Goal: Information Seeking & Learning: Learn about a topic

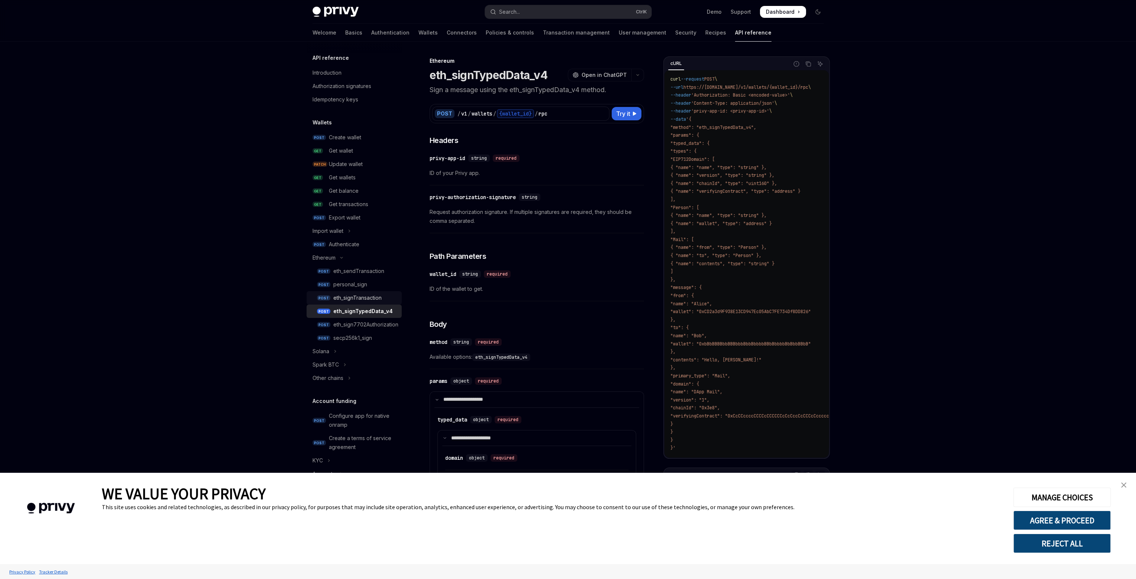
click at [351, 299] on div "eth_signTransaction" at bounding box center [357, 297] width 48 height 9
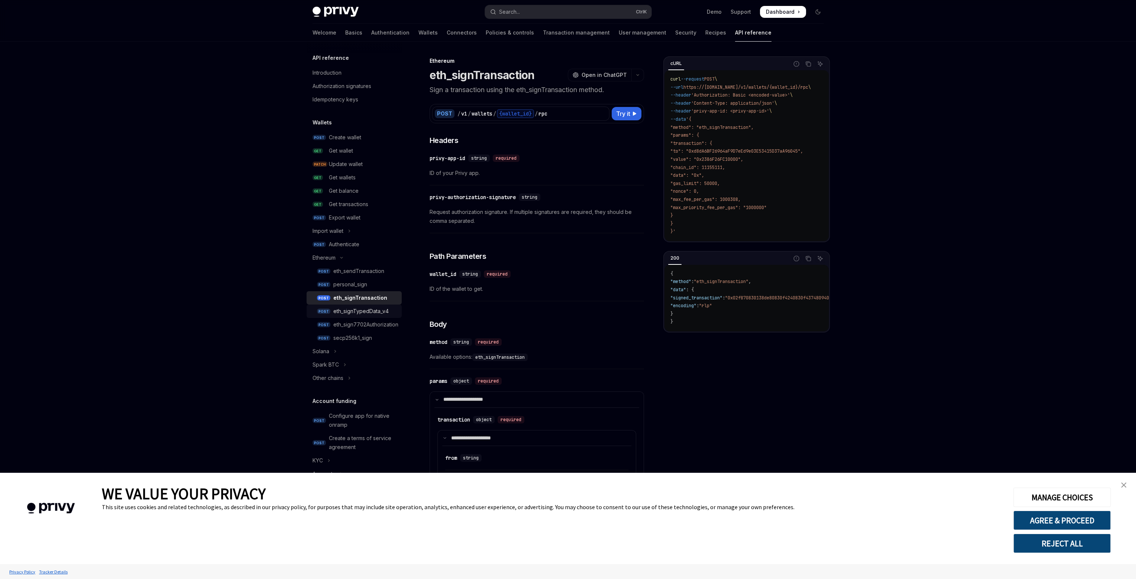
click at [354, 306] on link "POST eth_signTypedData_v4" at bounding box center [353, 311] width 95 height 13
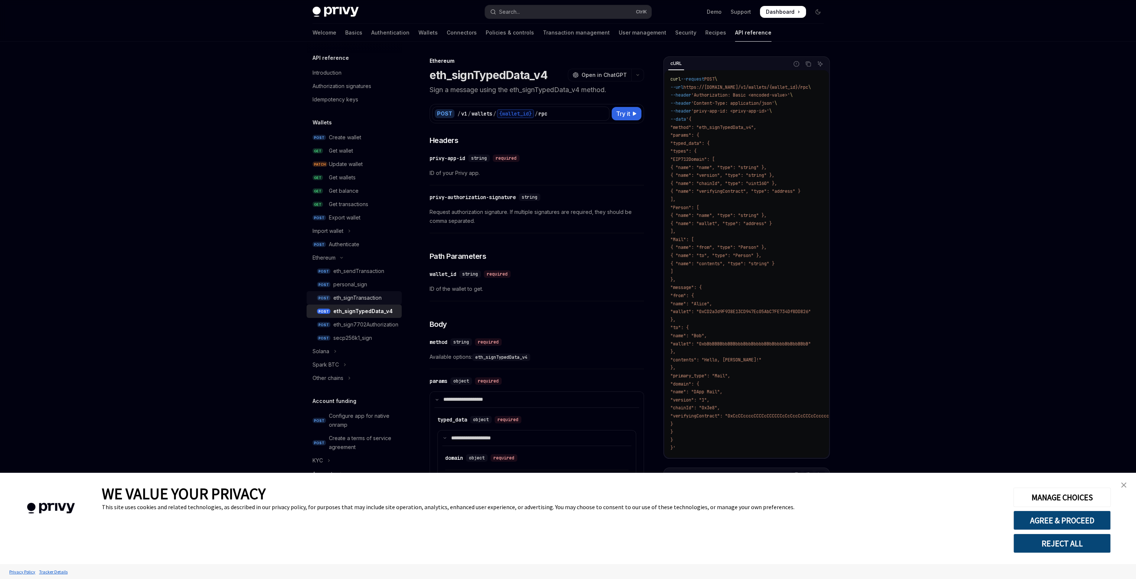
click at [354, 300] on div "eth_signTransaction" at bounding box center [357, 297] width 48 height 9
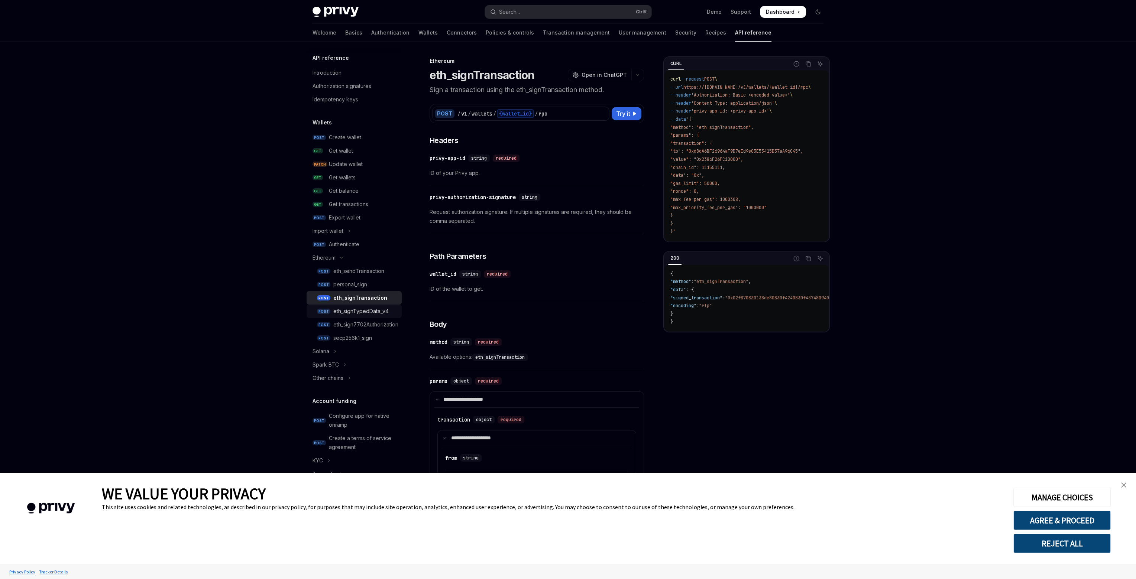
click at [356, 307] on div "eth_signTypedData_v4" at bounding box center [360, 311] width 55 height 9
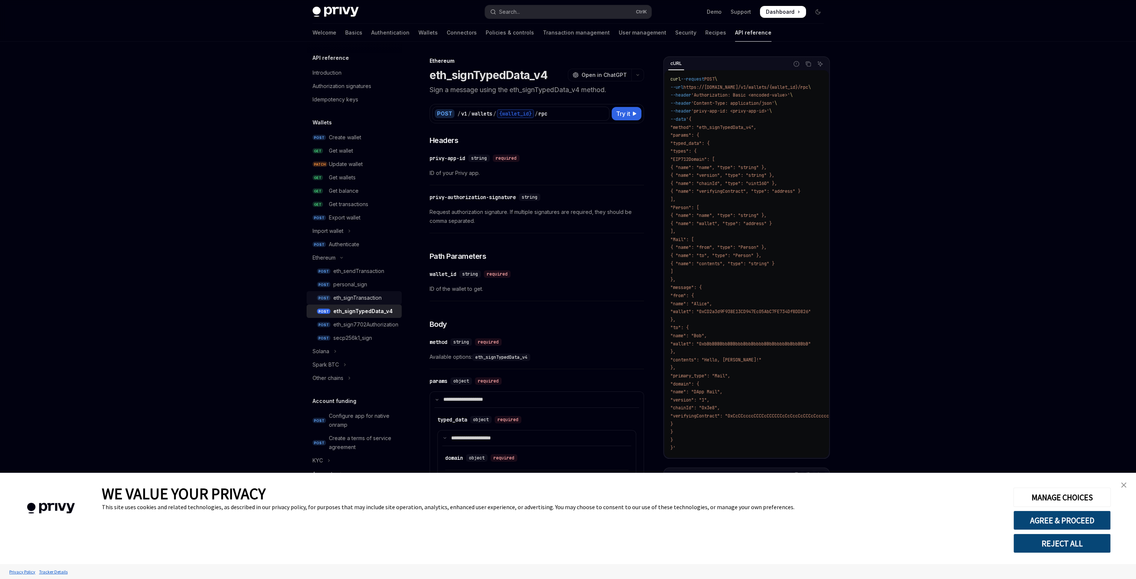
click at [357, 301] on div "eth_signTransaction" at bounding box center [357, 297] width 48 height 9
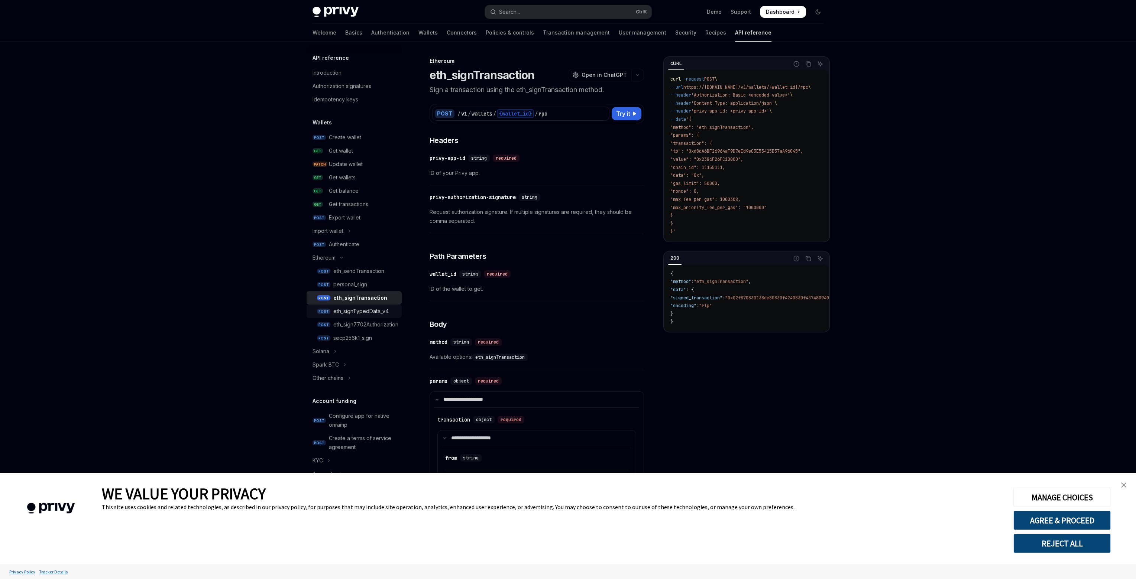
click at [358, 310] on div "eth_signTypedData_v4" at bounding box center [360, 311] width 55 height 9
type textarea "*"
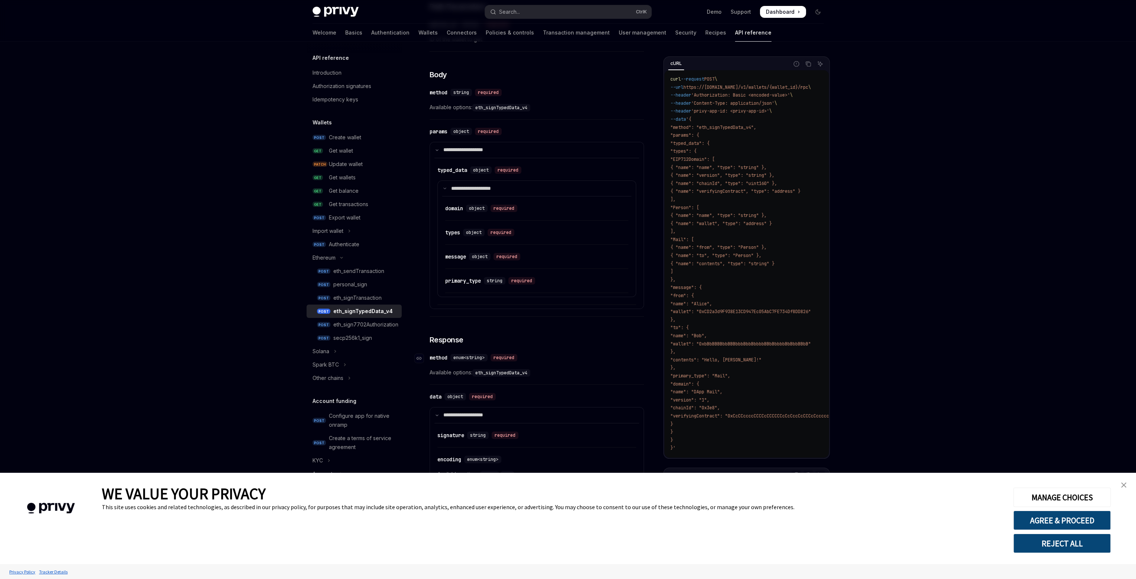
scroll to position [249, 0]
